Goal: Task Accomplishment & Management: Use online tool/utility

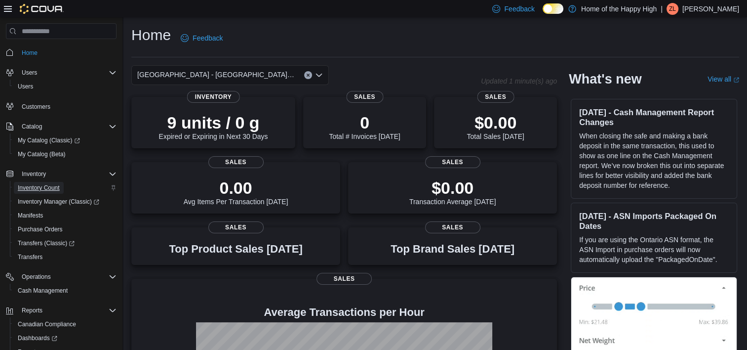
click at [58, 190] on span "Inventory Count" at bounding box center [39, 188] width 42 height 8
